Goal: Information Seeking & Learning: Learn about a topic

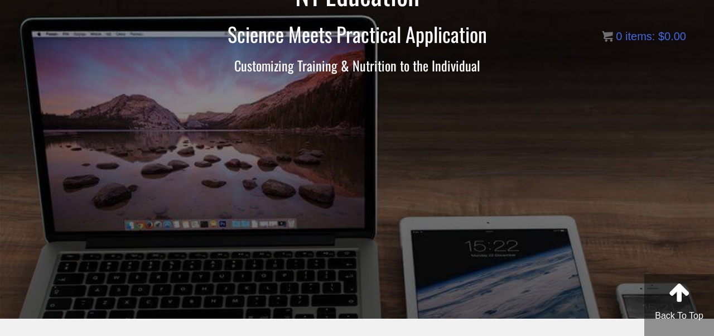
scroll to position [101, 0]
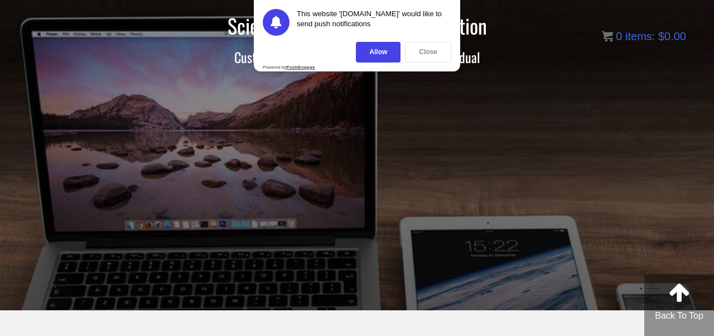
click at [421, 49] on div "Close" at bounding box center [428, 52] width 46 height 21
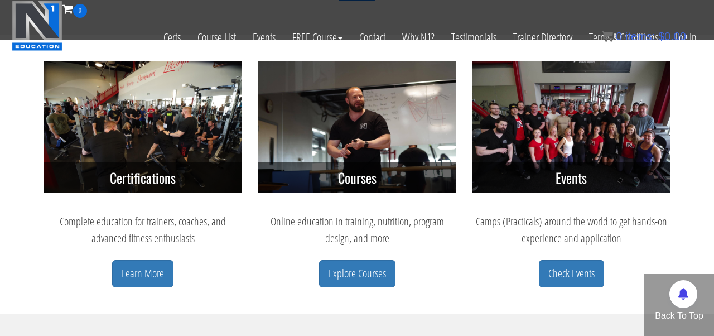
scroll to position [474, 0]
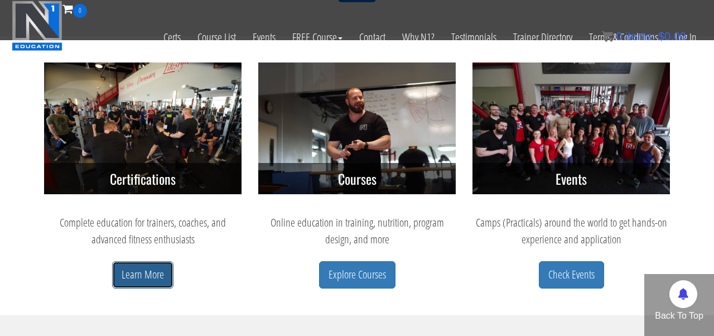
click at [156, 267] on link "Learn More" at bounding box center [142, 274] width 61 height 27
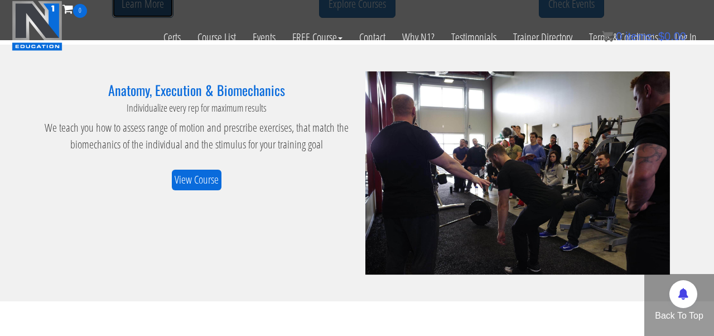
scroll to position [738, 0]
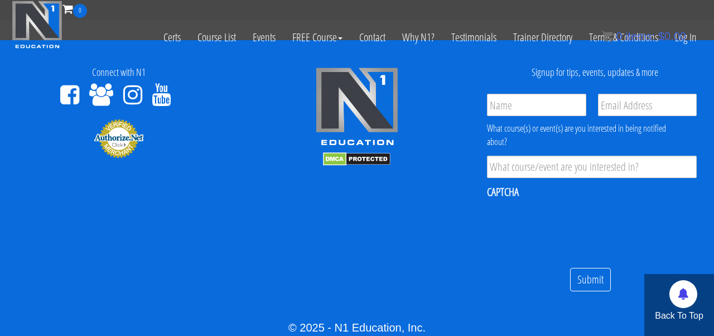
scroll to position [1138, 0]
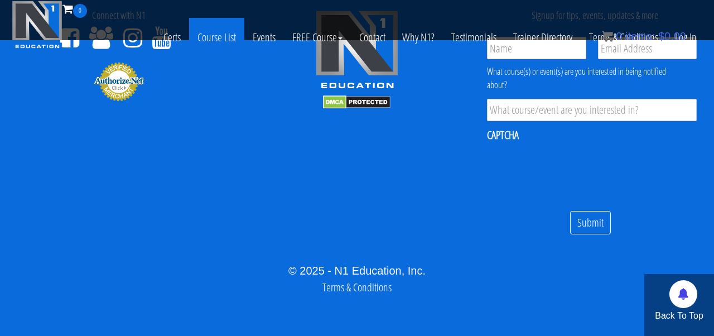
click at [228, 35] on link "Course List" at bounding box center [216, 37] width 55 height 39
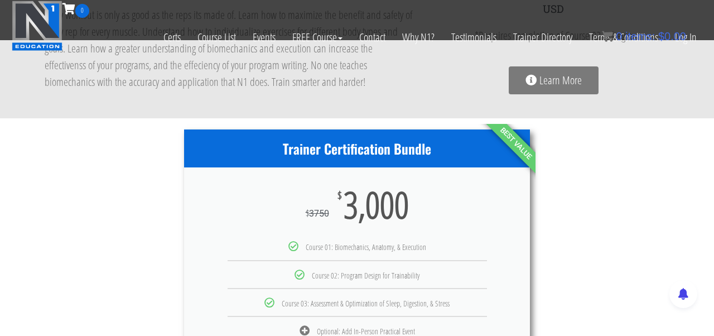
scroll to position [494, 0]
